Goal: Use online tool/utility: Use online tool/utility

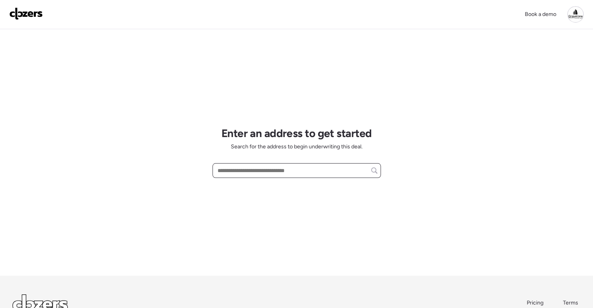
click at [238, 166] on input "text" at bounding box center [296, 170] width 161 height 11
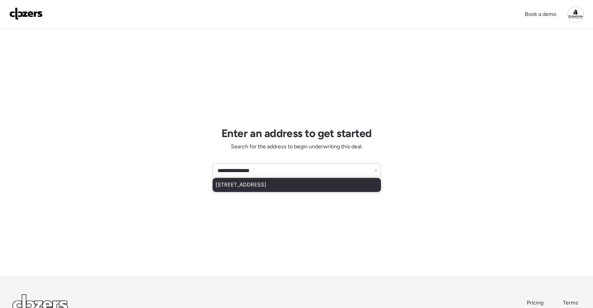
click at [258, 183] on span "[STREET_ADDRESS]" at bounding box center [241, 185] width 51 height 8
type input "**********"
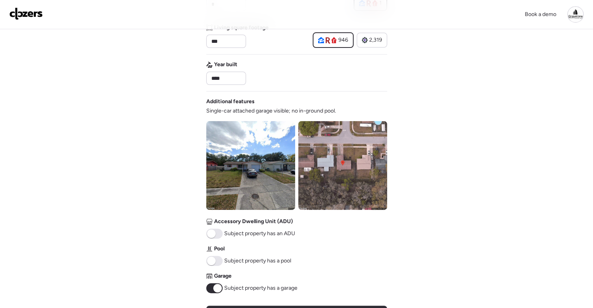
scroll to position [312, 0]
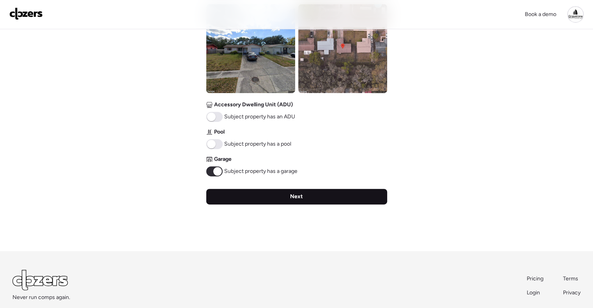
click at [296, 199] on span "Next" at bounding box center [296, 197] width 13 height 8
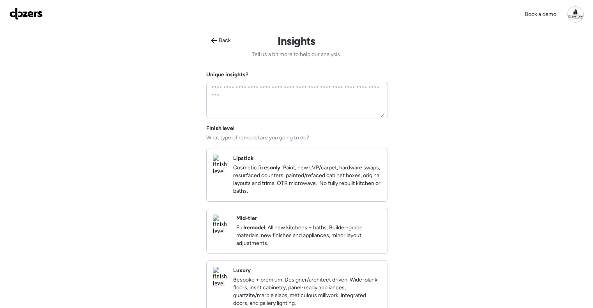
scroll to position [0, 0]
click at [308, 228] on div "Mid-tier Full remodel . All new kitchens + baths. Builder-grade materials, new …" at bounding box center [308, 232] width 145 height 33
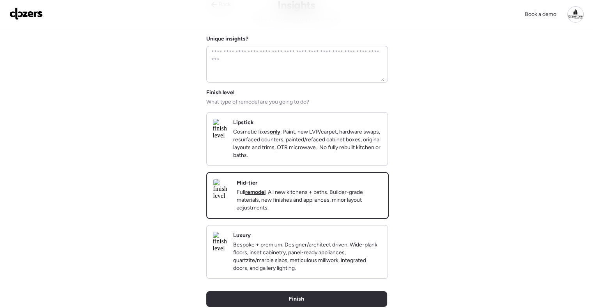
scroll to position [117, 0]
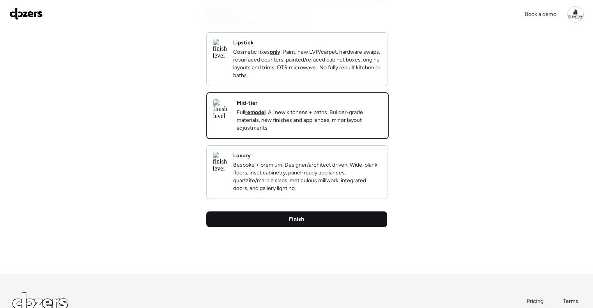
click at [308, 227] on div "Finish" at bounding box center [296, 220] width 181 height 16
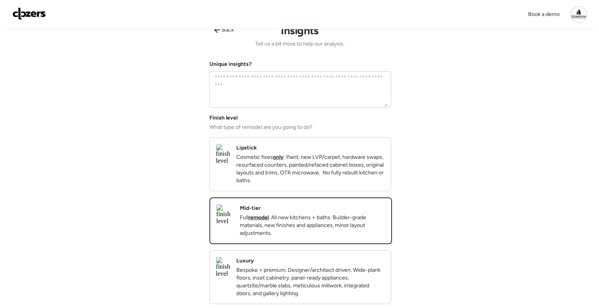
scroll to position [0, 0]
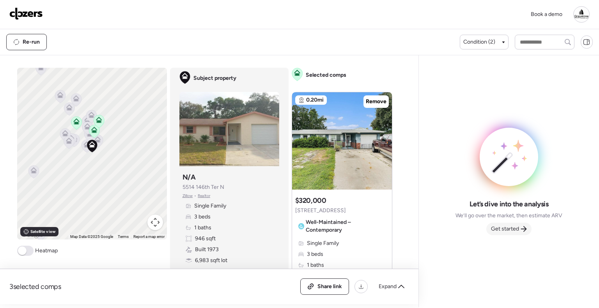
click at [524, 228] on icon at bounding box center [523, 229] width 6 height 6
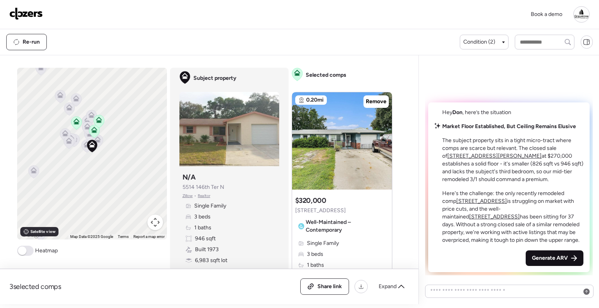
click at [544, 261] on span "Generate ARV" at bounding box center [550, 259] width 36 height 8
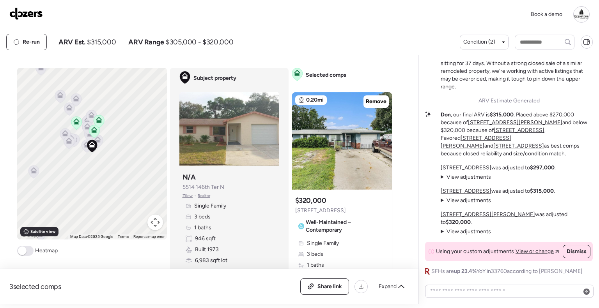
click at [274, 25] on div "Book a demo" at bounding box center [299, 14] width 599 height 29
click at [276, 24] on div "Book a demo" at bounding box center [299, 14] width 599 height 29
